Goal: Information Seeking & Learning: Learn about a topic

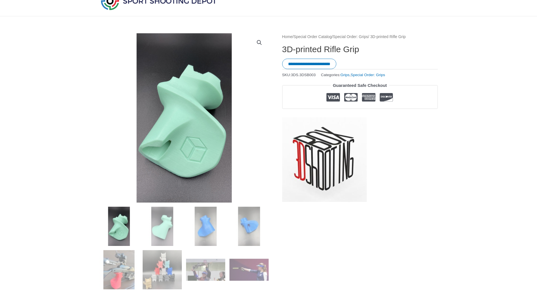
scroll to position [56, 0]
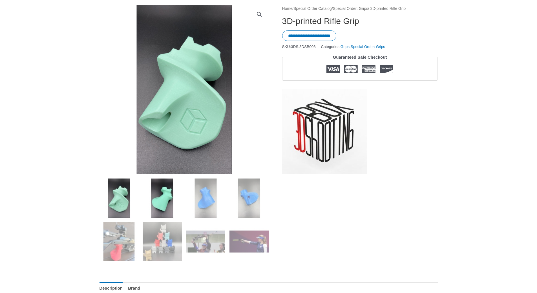
click at [157, 194] on img at bounding box center [162, 197] width 39 height 39
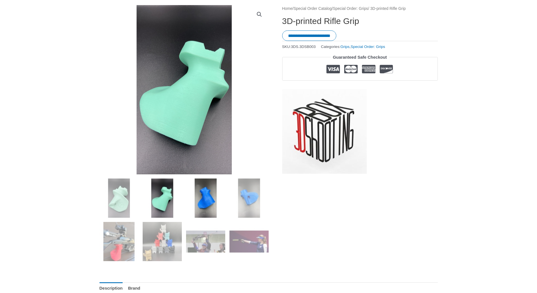
click at [201, 203] on img at bounding box center [205, 197] width 39 height 39
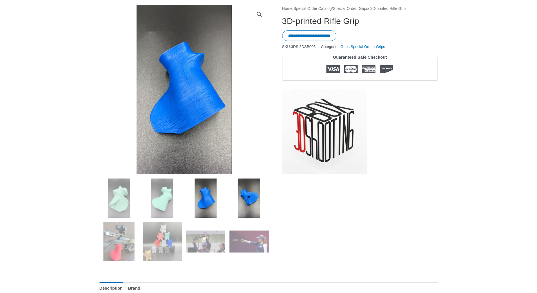
click at [252, 202] on img at bounding box center [248, 197] width 39 height 39
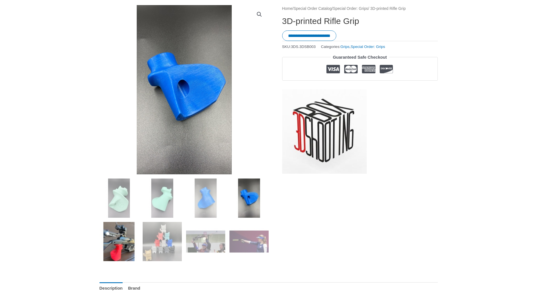
click at [121, 233] on img at bounding box center [118, 241] width 39 height 39
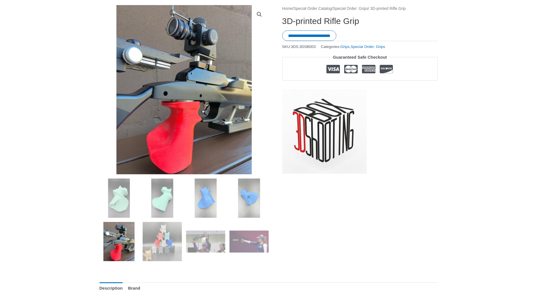
scroll to position [71, 0]
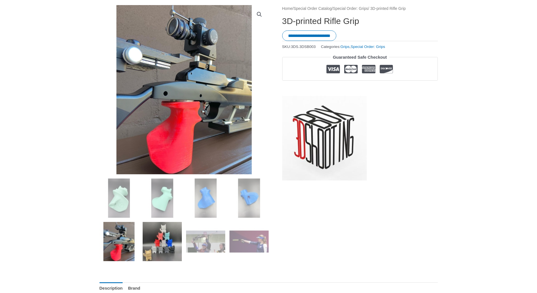
click at [159, 241] on img at bounding box center [162, 241] width 39 height 39
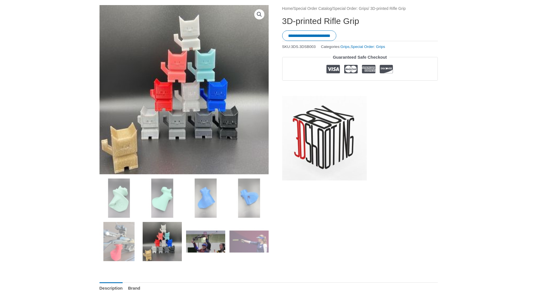
click at [194, 243] on img at bounding box center [205, 241] width 39 height 39
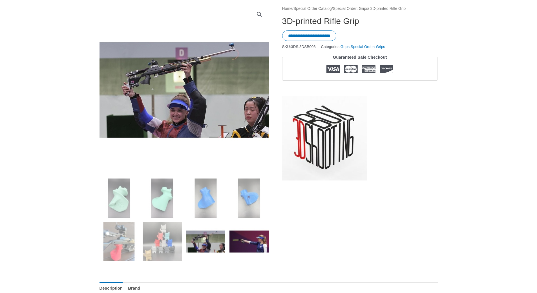
click at [244, 244] on img at bounding box center [248, 241] width 39 height 39
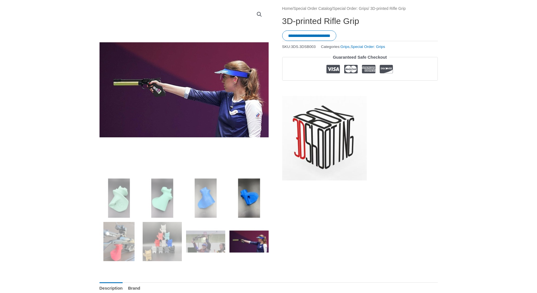
click at [249, 213] on img at bounding box center [248, 197] width 39 height 39
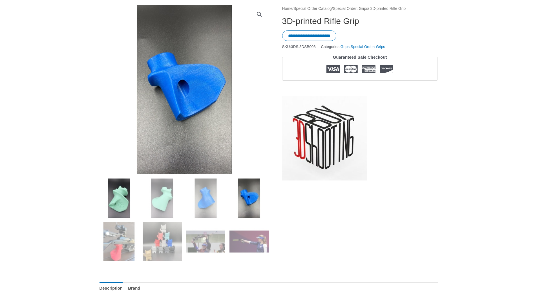
click at [121, 206] on img at bounding box center [118, 197] width 39 height 39
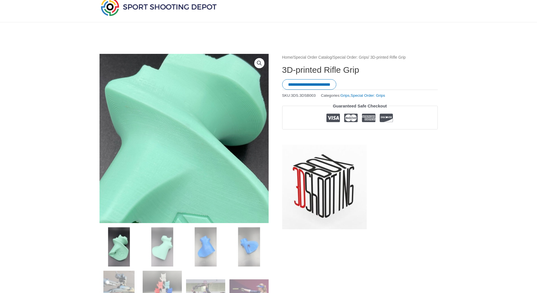
scroll to position [85, 0]
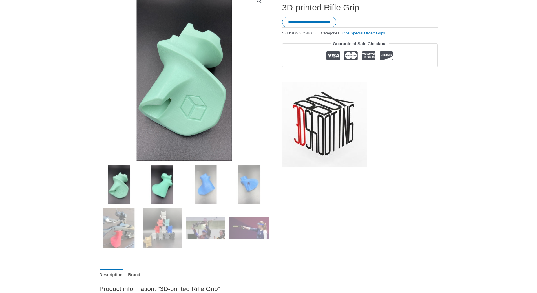
click at [168, 184] on img at bounding box center [162, 184] width 39 height 39
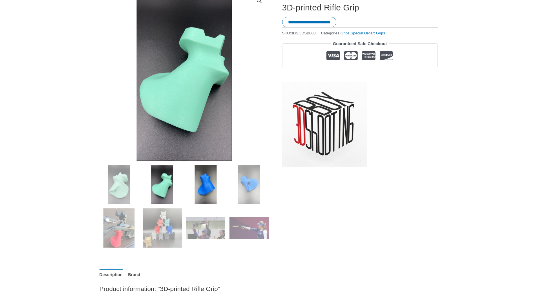
click at [201, 192] on img at bounding box center [205, 184] width 39 height 39
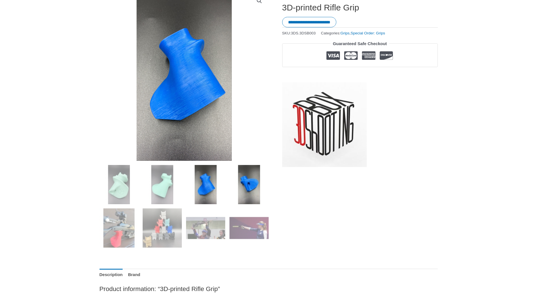
click at [241, 183] on img at bounding box center [248, 184] width 39 height 39
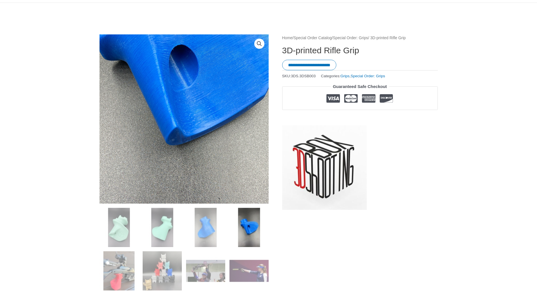
scroll to position [28, 0]
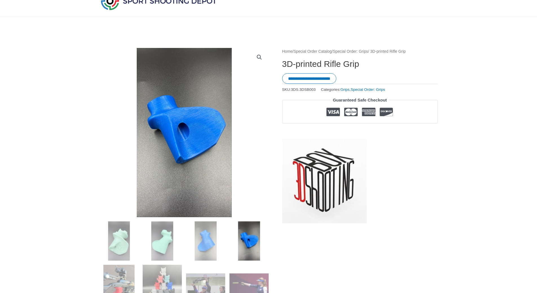
click at [256, 57] on link "View full-screen image gallery" at bounding box center [259, 57] width 10 height 10
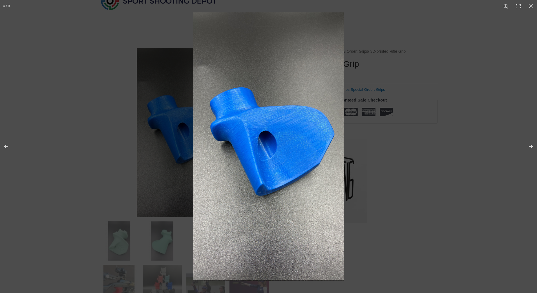
click at [265, 197] on img "Full screen image" at bounding box center [268, 146] width 151 height 268
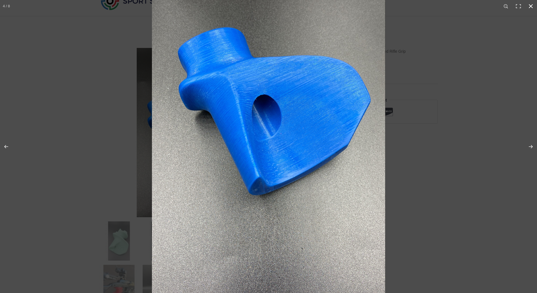
click at [531, 5] on button "Close (Esc)" at bounding box center [530, 6] width 12 height 12
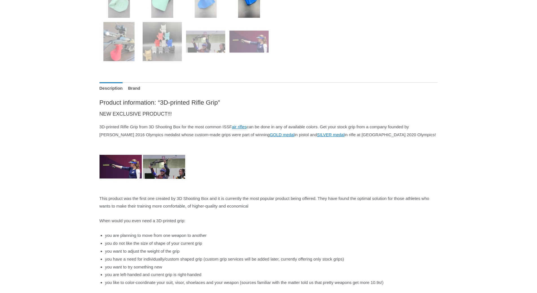
scroll to position [310, 0]
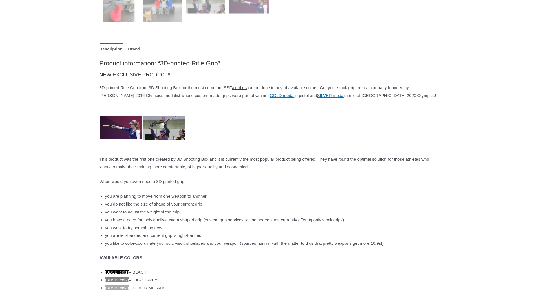
click at [247, 87] on link "air rifles" at bounding box center [239, 87] width 15 height 5
drag, startPoint x: 189, startPoint y: 165, endPoint x: 223, endPoint y: 166, distance: 34.1
click at [223, 166] on p "This product was the first one created by 3D Shooting Box and it is currently t…" at bounding box center [268, 163] width 338 height 16
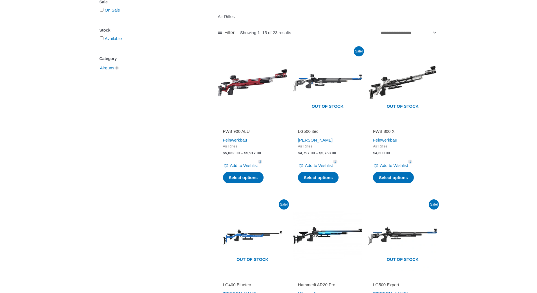
scroll to position [113, 0]
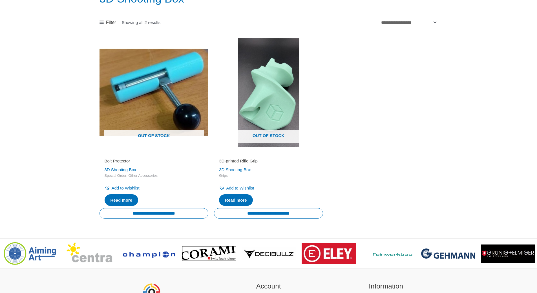
scroll to position [85, 0]
